Goal: Information Seeking & Learning: Learn about a topic

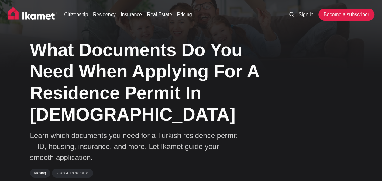
click at [105, 12] on link "Residency" at bounding box center [104, 14] width 23 height 7
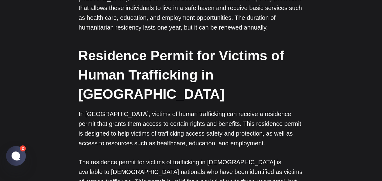
scroll to position [1822, 0]
